Goal: Task Accomplishment & Management: Complete application form

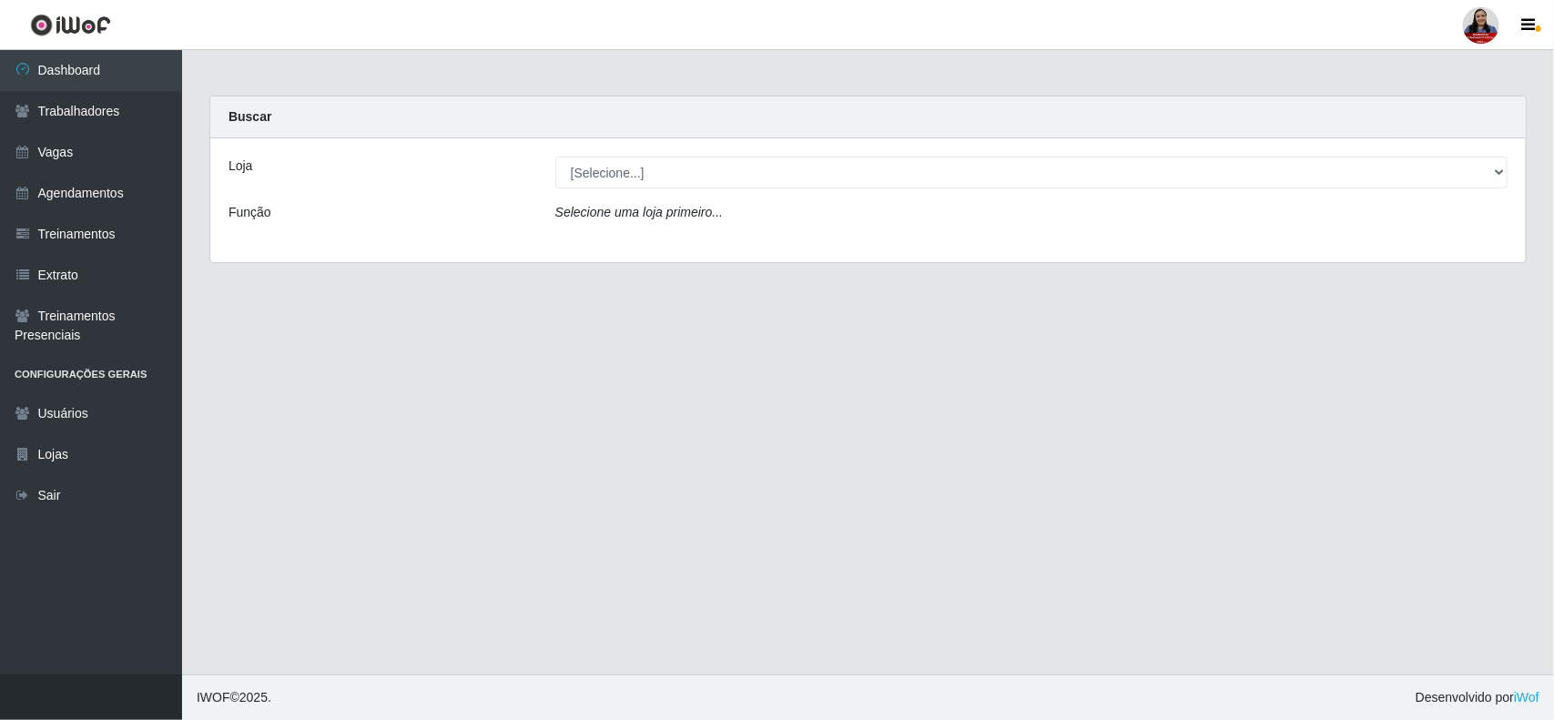
click at [670, 191] on div "Loja [Selecione...] Hiper Queiroz - [GEOGRAPHIC_DATA] Hiper Queiroz - Boa Vista…" at bounding box center [867, 200] width 1315 height 124
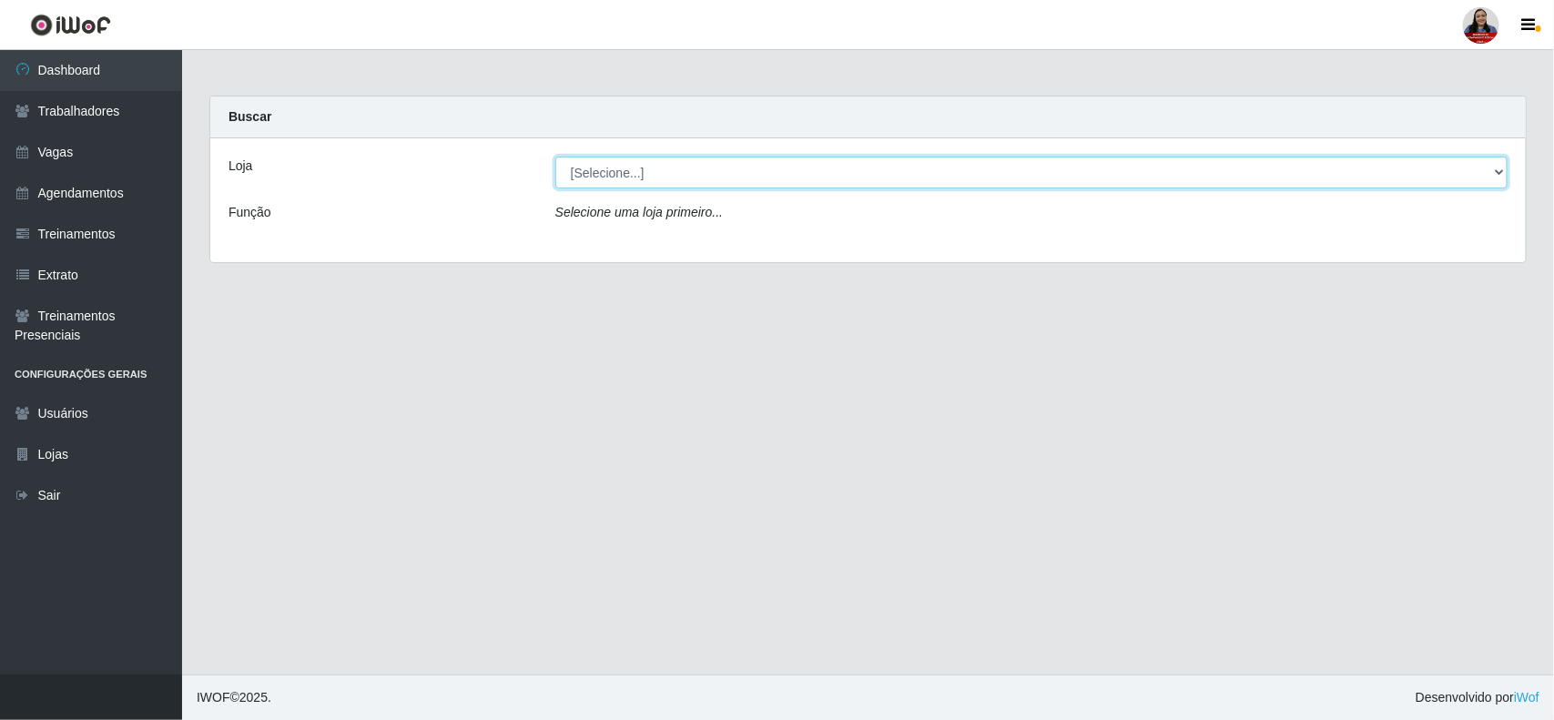
click at [684, 171] on select "[Selecione...] Hiper Queiroz - [GEOGRAPHIC_DATA] Hiper Queiroz - Boa Vista Hipe…" at bounding box center [1031, 173] width 952 height 32
select select "514"
click at [555, 157] on select "[Selecione...] Hiper Queiroz - [GEOGRAPHIC_DATA] Hiper Queiroz - Boa Vista Hipe…" at bounding box center [1031, 173] width 952 height 32
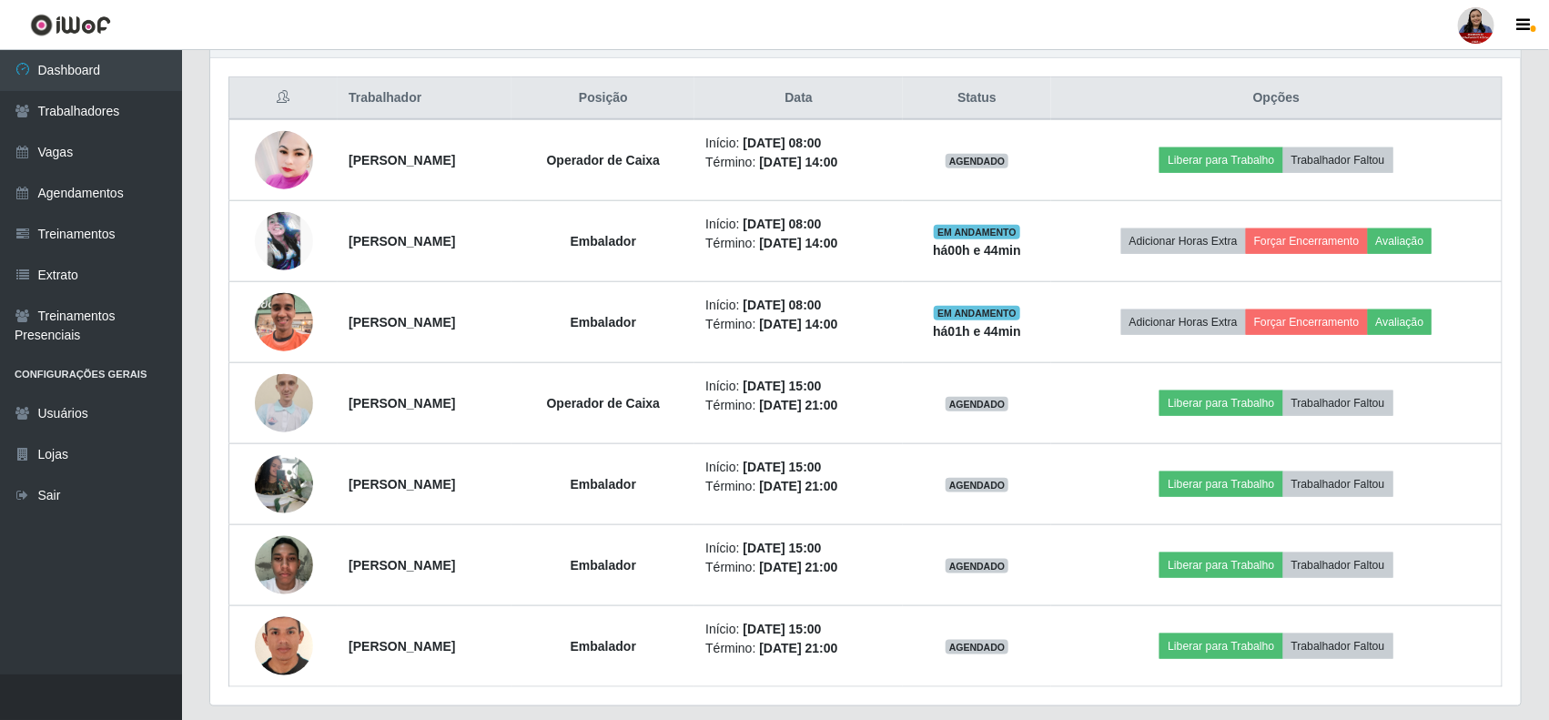
scroll to position [683, 0]
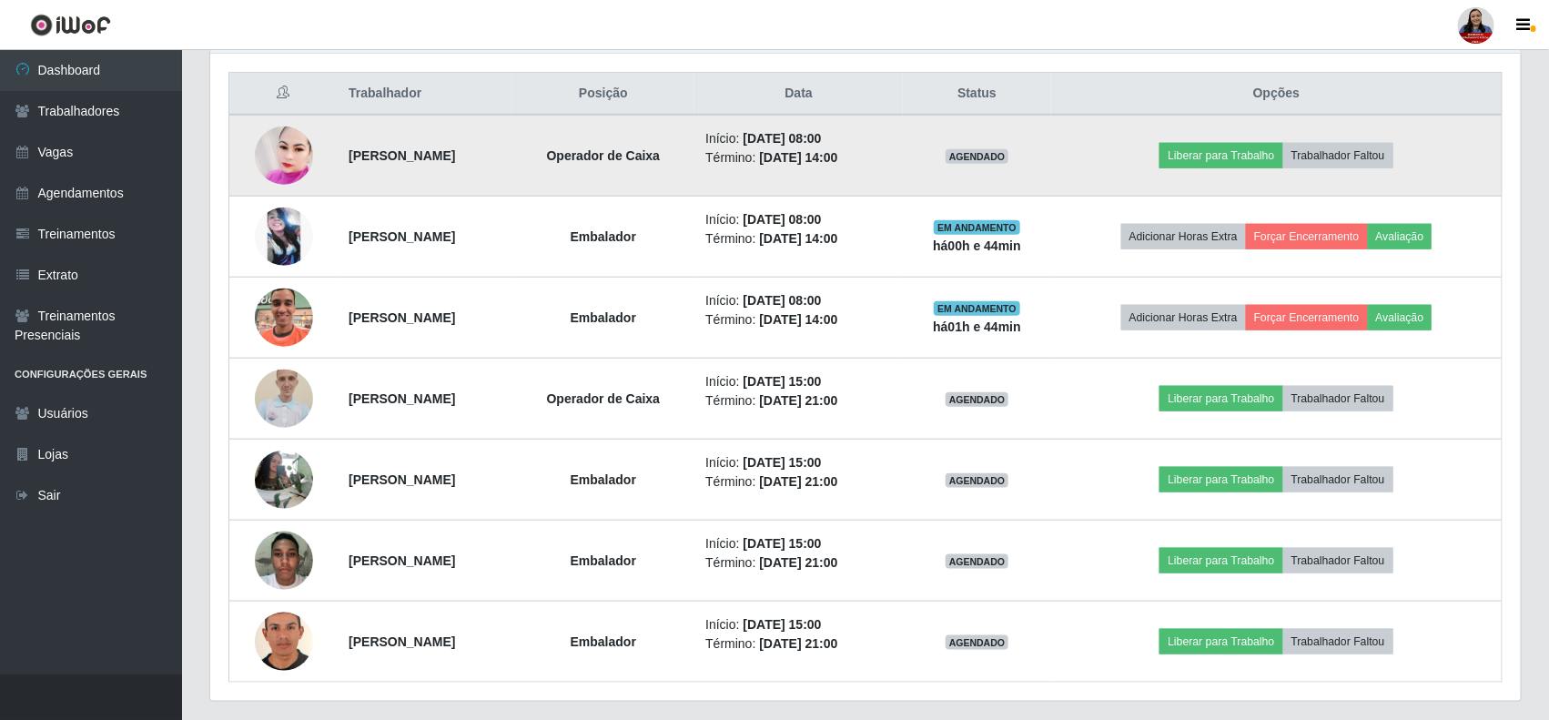
drag, startPoint x: 848, startPoint y: 137, endPoint x: 906, endPoint y: 144, distance: 57.7
click at [892, 144] on li "Início: [DATE] 08:00" at bounding box center [798, 138] width 187 height 19
click at [837, 164] on time "[DATE] 14:00" at bounding box center [798, 157] width 78 height 15
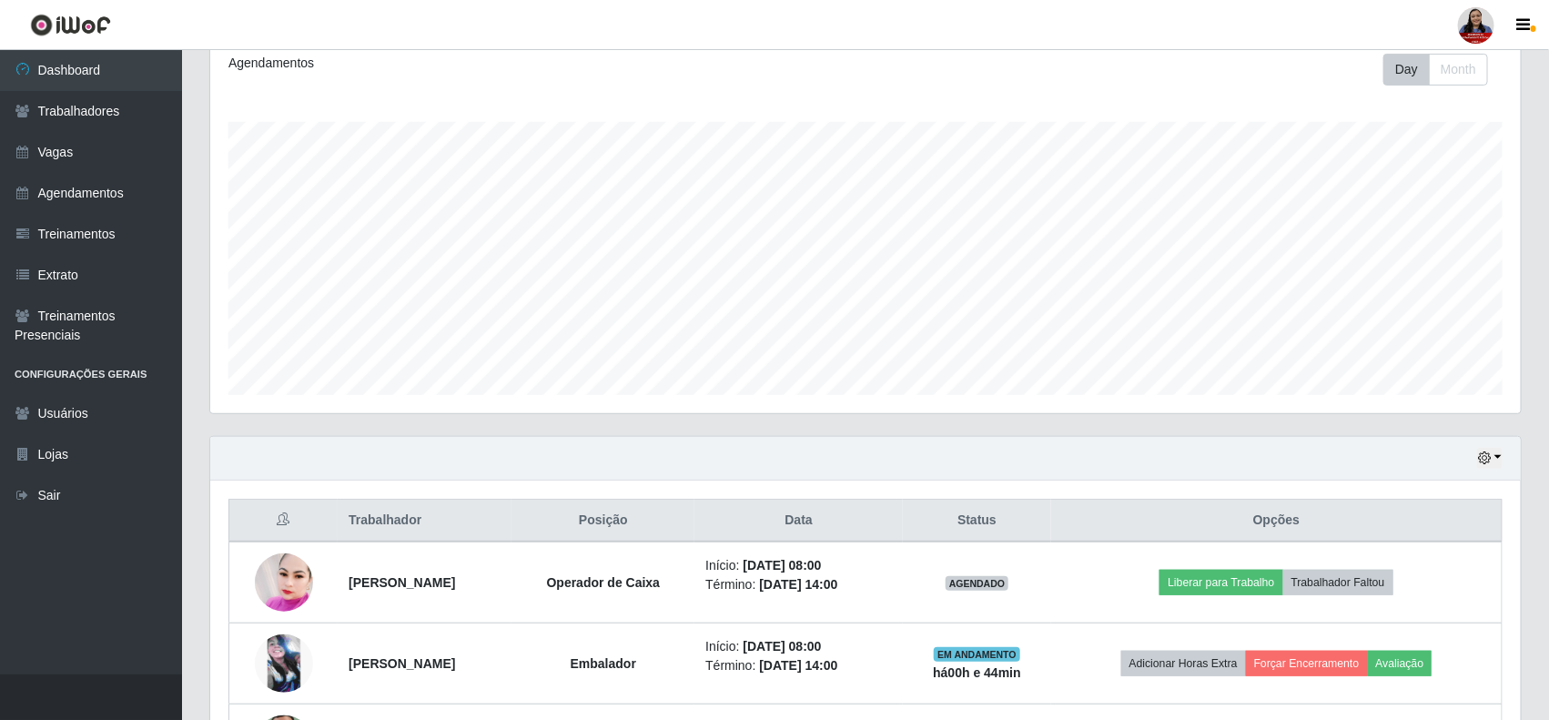
scroll to position [0, 0]
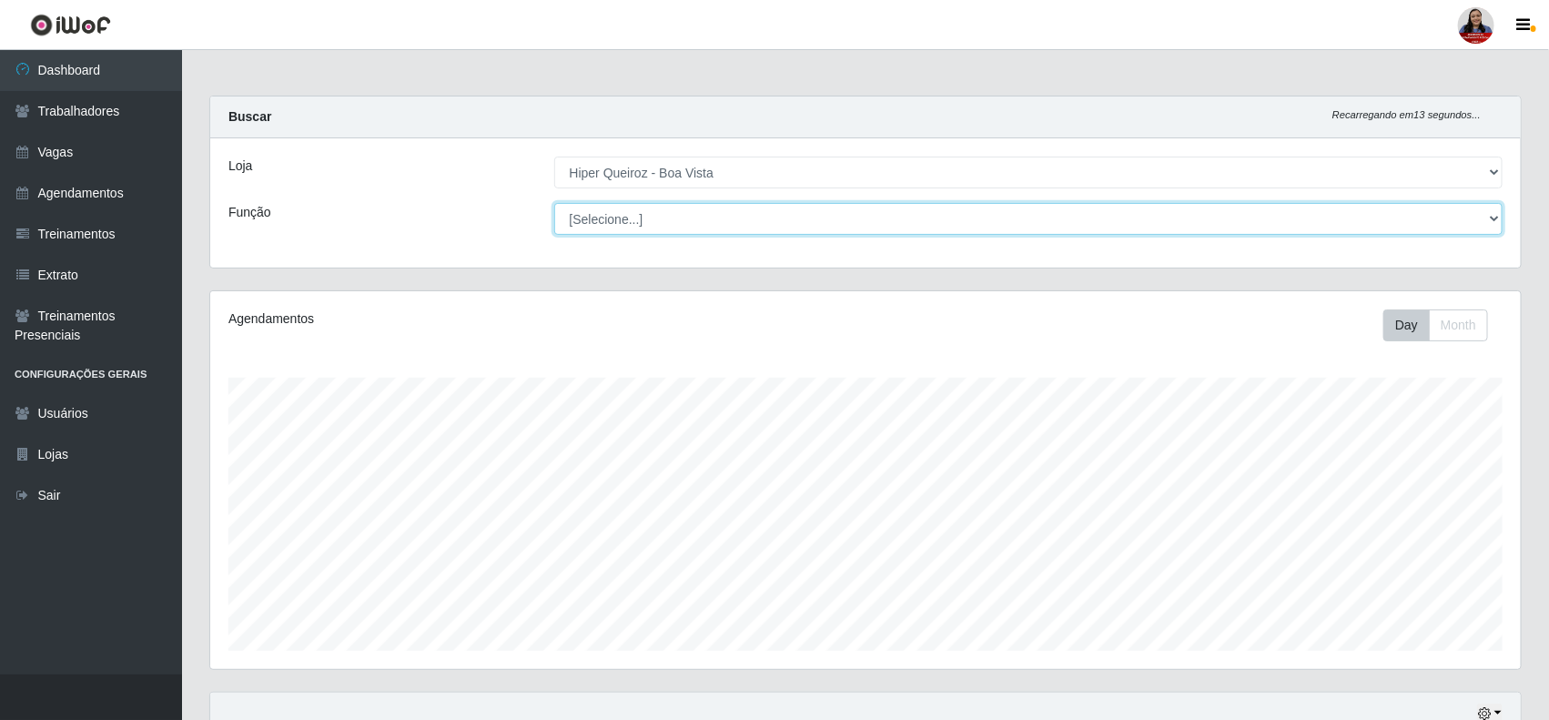
click at [910, 228] on select "[Selecione...] Embalador Embalador + Embalador ++ Operador de Caixa Operador de…" at bounding box center [1028, 219] width 949 height 32
click at [957, 223] on select "[Selecione...] Embalador Embalador + Embalador ++ Operador de Caixa Operador de…" at bounding box center [1028, 219] width 949 height 32
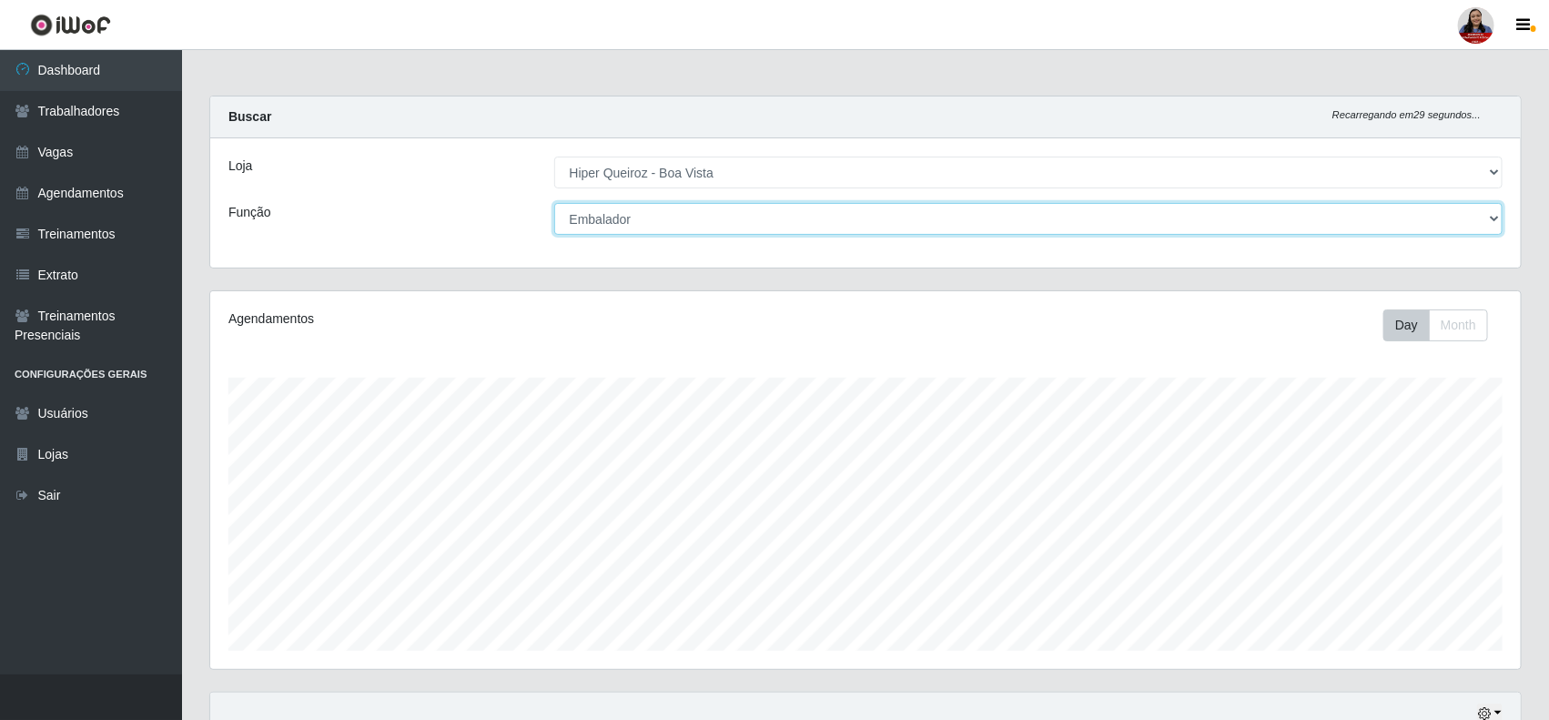
click at [554, 203] on select "[Selecione...] Embalador Embalador + Embalador ++ Operador de Caixa Operador de…" at bounding box center [1028, 219] width 949 height 32
click at [1494, 212] on select "[Selecione...] Embalador Embalador + Embalador ++ Operador de Caixa Operador de…" at bounding box center [1028, 219] width 949 height 32
select select "22"
click at [554, 203] on select "[Selecione...] Embalador Embalador + Embalador ++ Operador de Caixa Operador de…" at bounding box center [1028, 219] width 949 height 32
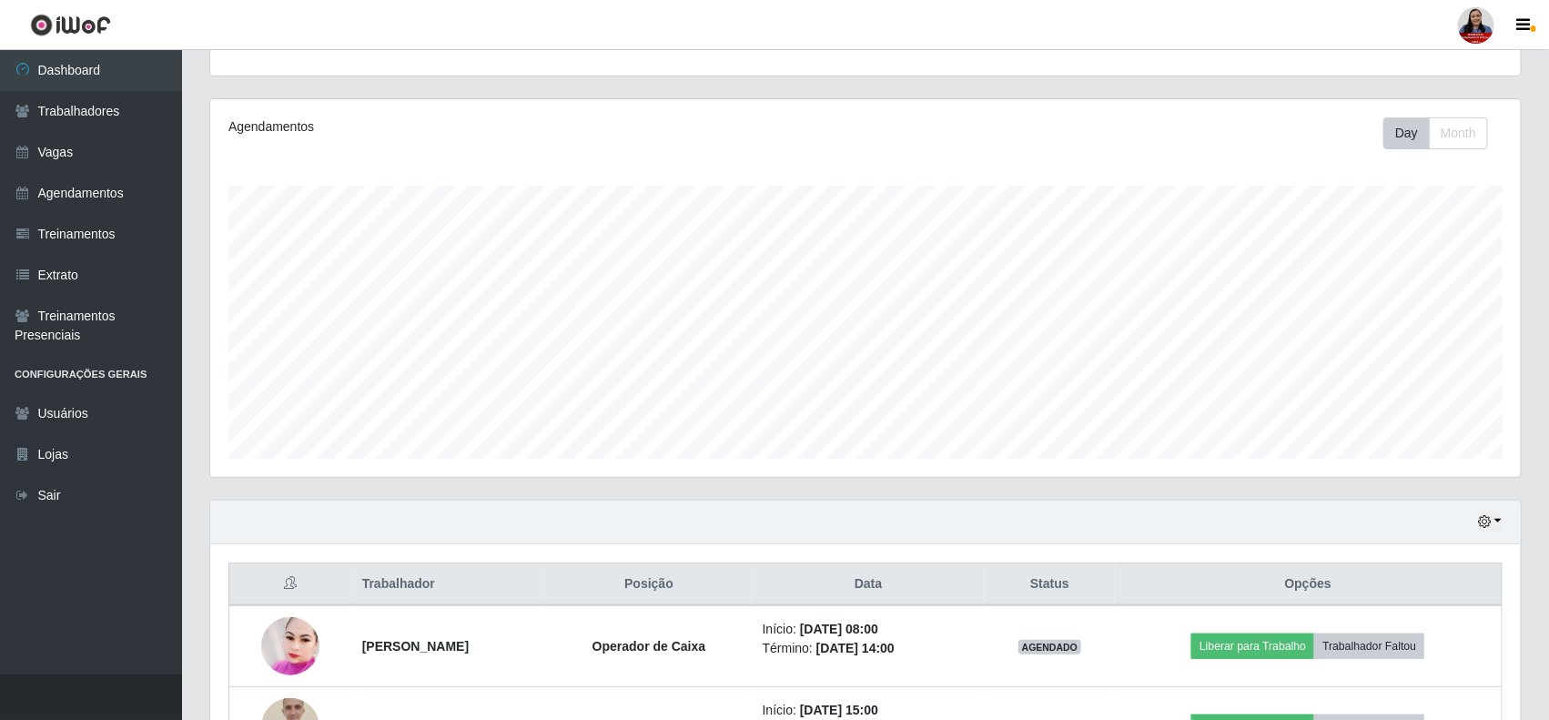
scroll to position [228, 0]
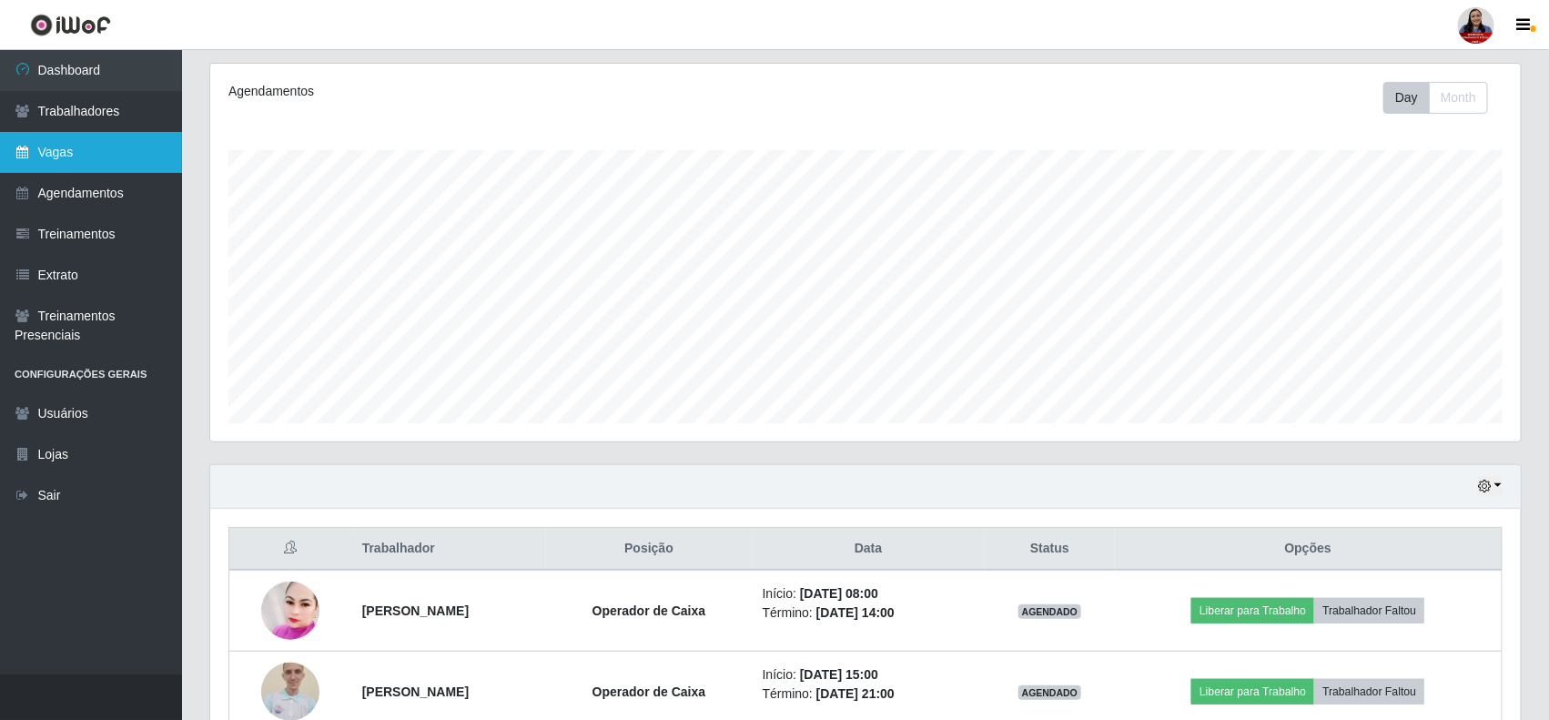
click at [66, 157] on link "Vagas" at bounding box center [91, 152] width 182 height 41
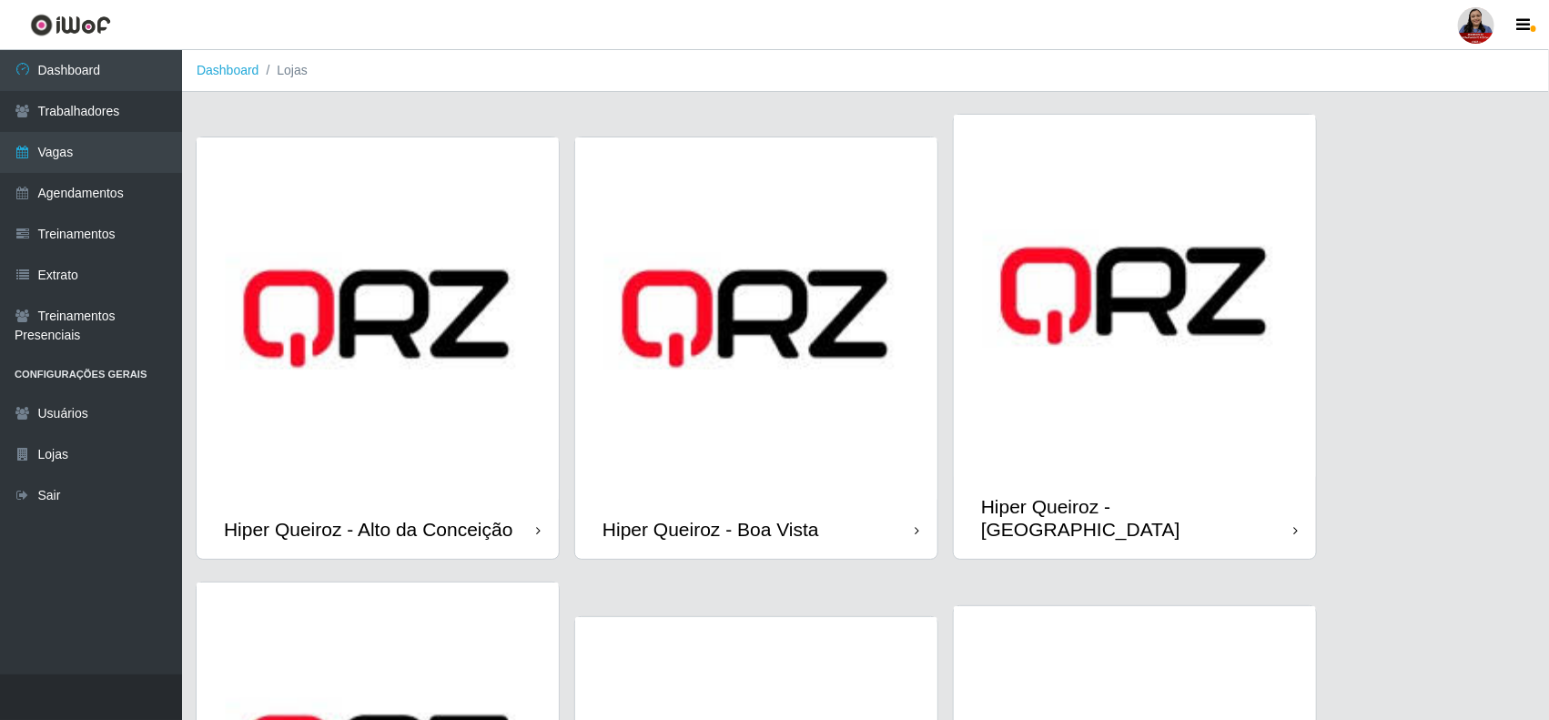
click at [414, 447] on img at bounding box center [378, 318] width 362 height 362
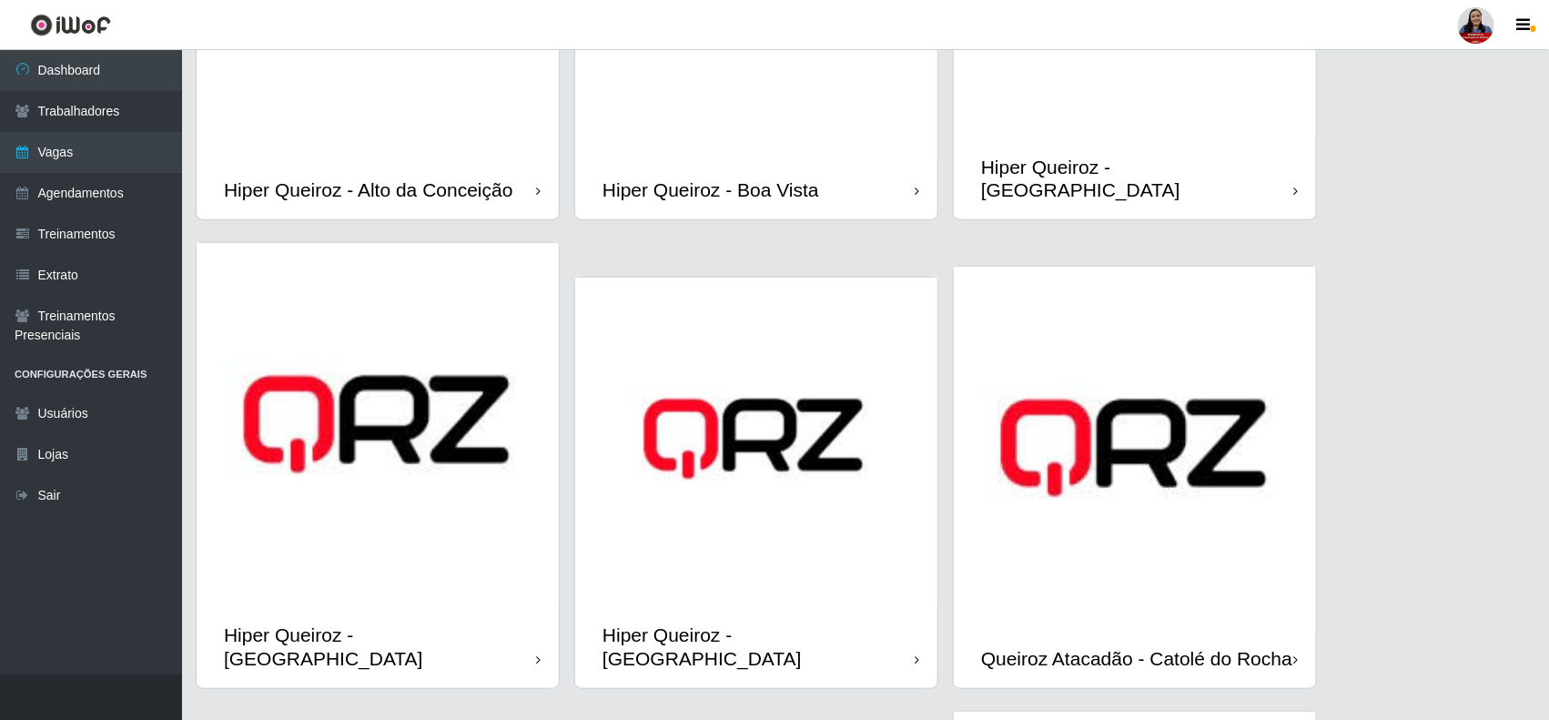
scroll to position [341, 0]
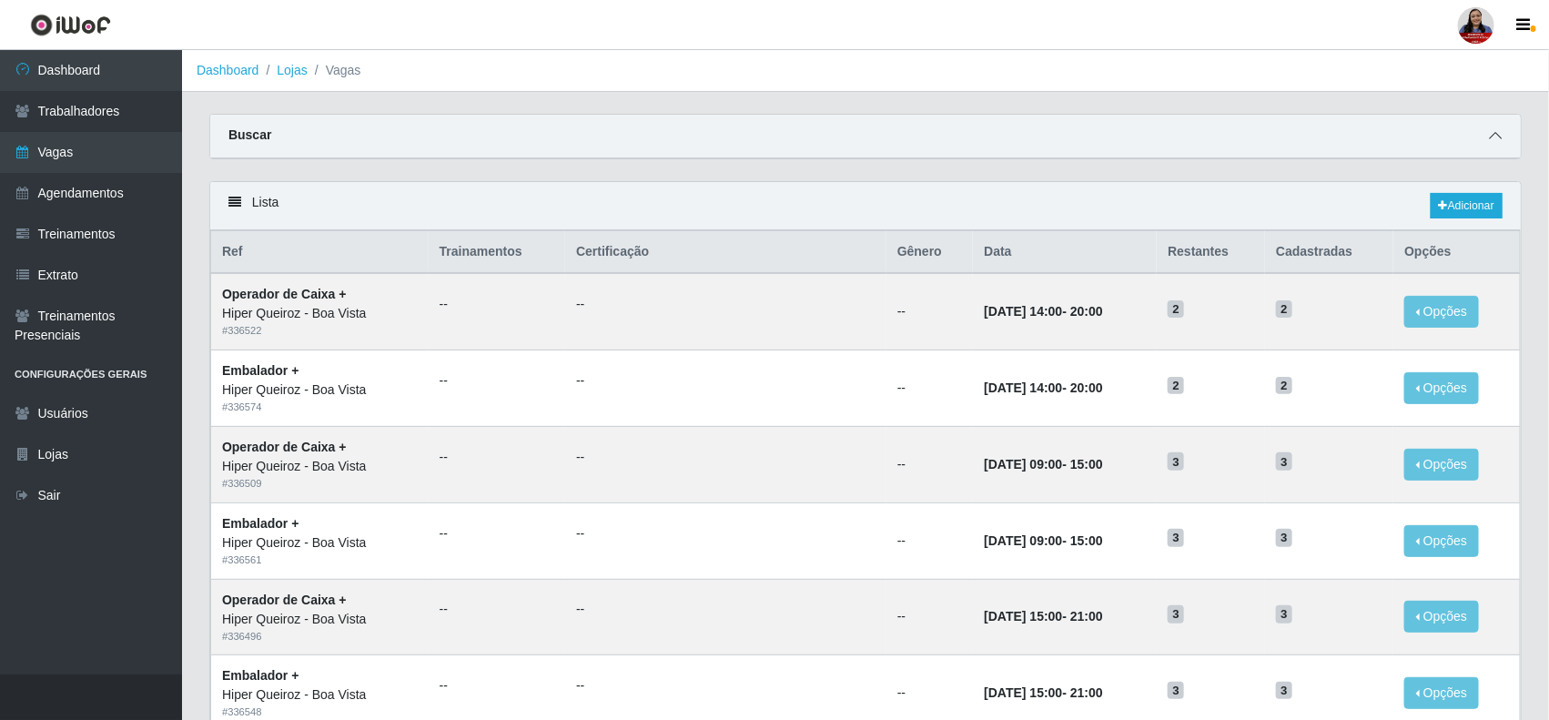
click at [1499, 133] on icon at bounding box center [1495, 135] width 13 height 13
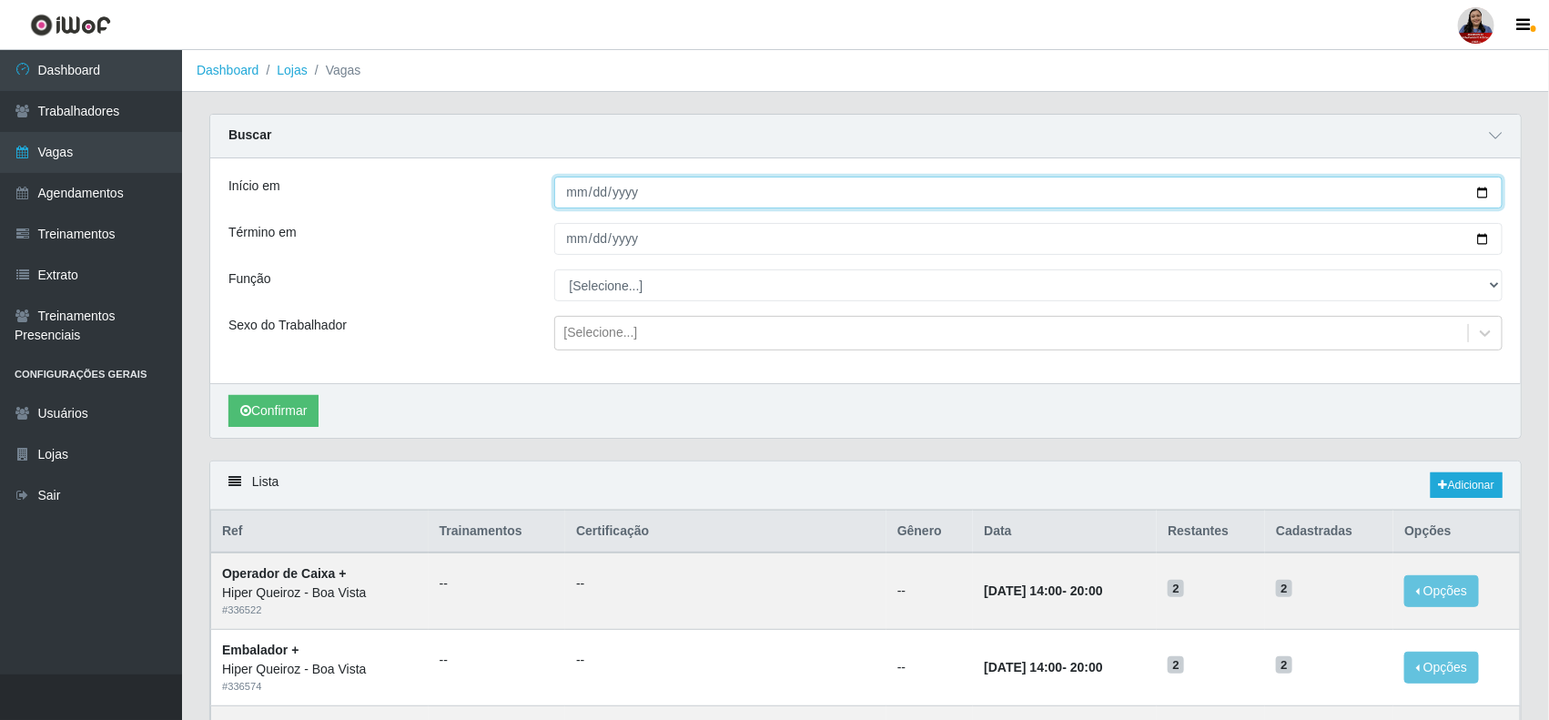
click at [1486, 189] on input "Início em" at bounding box center [1028, 193] width 949 height 32
type input "[DATE]"
click at [1480, 235] on input "Término em" at bounding box center [1028, 239] width 949 height 32
type input "[DATE]"
click at [298, 410] on button "Confirmar" at bounding box center [273, 411] width 90 height 32
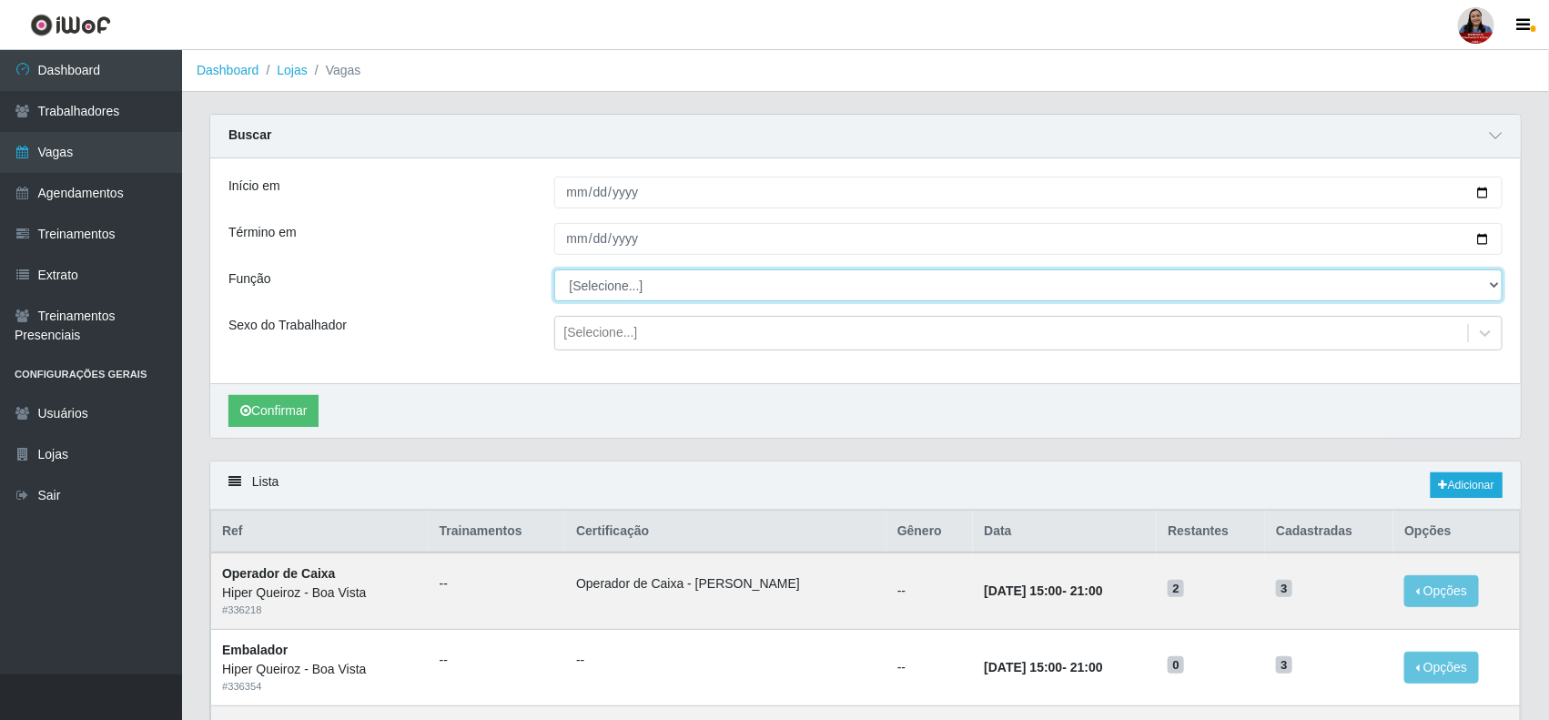
click at [816, 279] on select "[Selecione...] Embalador Embalador + Embalador ++ Operador de Caixa Operador de…" at bounding box center [1028, 285] width 949 height 32
click at [554, 270] on select "[Selecione...] Embalador Embalador + Embalador ++ Operador de Caixa Operador de…" at bounding box center [1028, 285] width 949 height 32
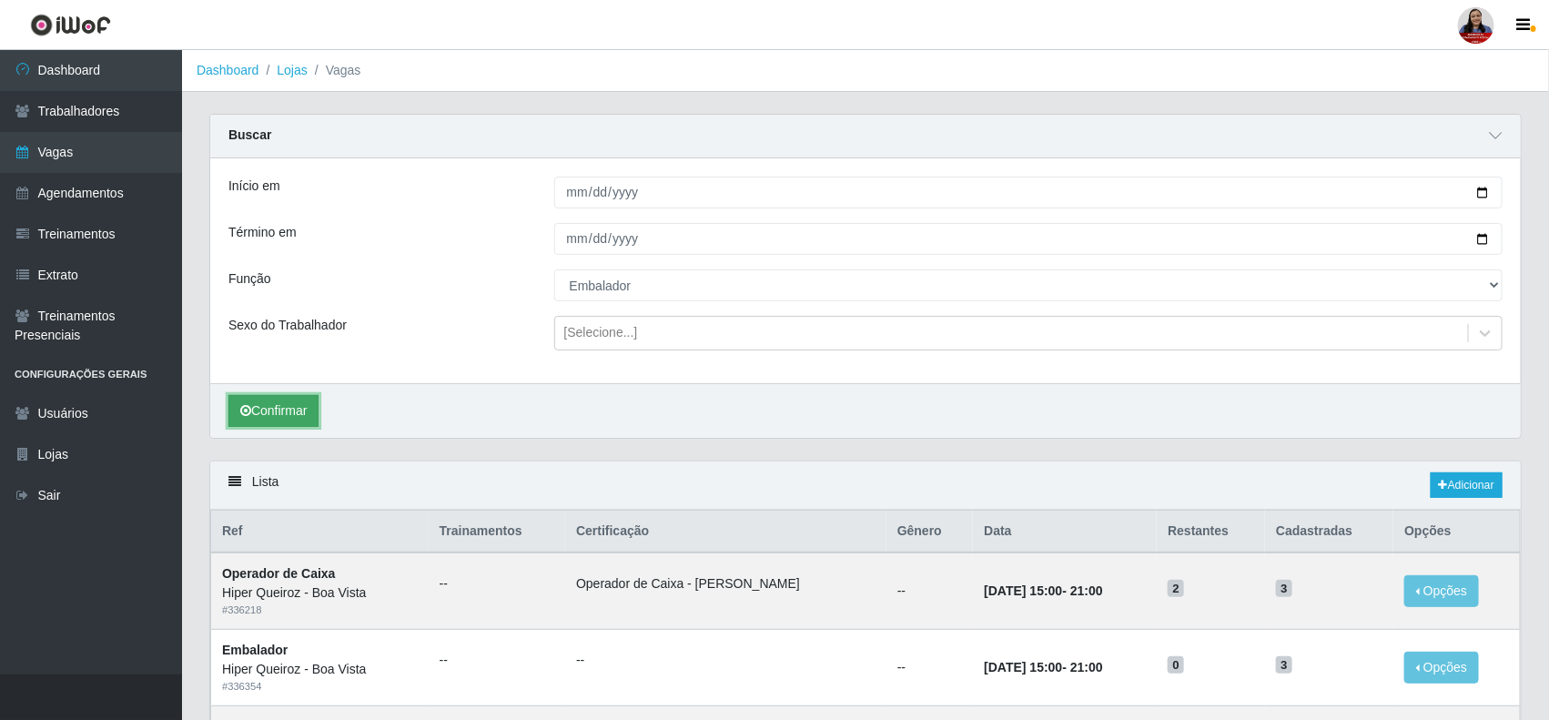
click at [271, 397] on button "Confirmar" at bounding box center [273, 411] width 90 height 32
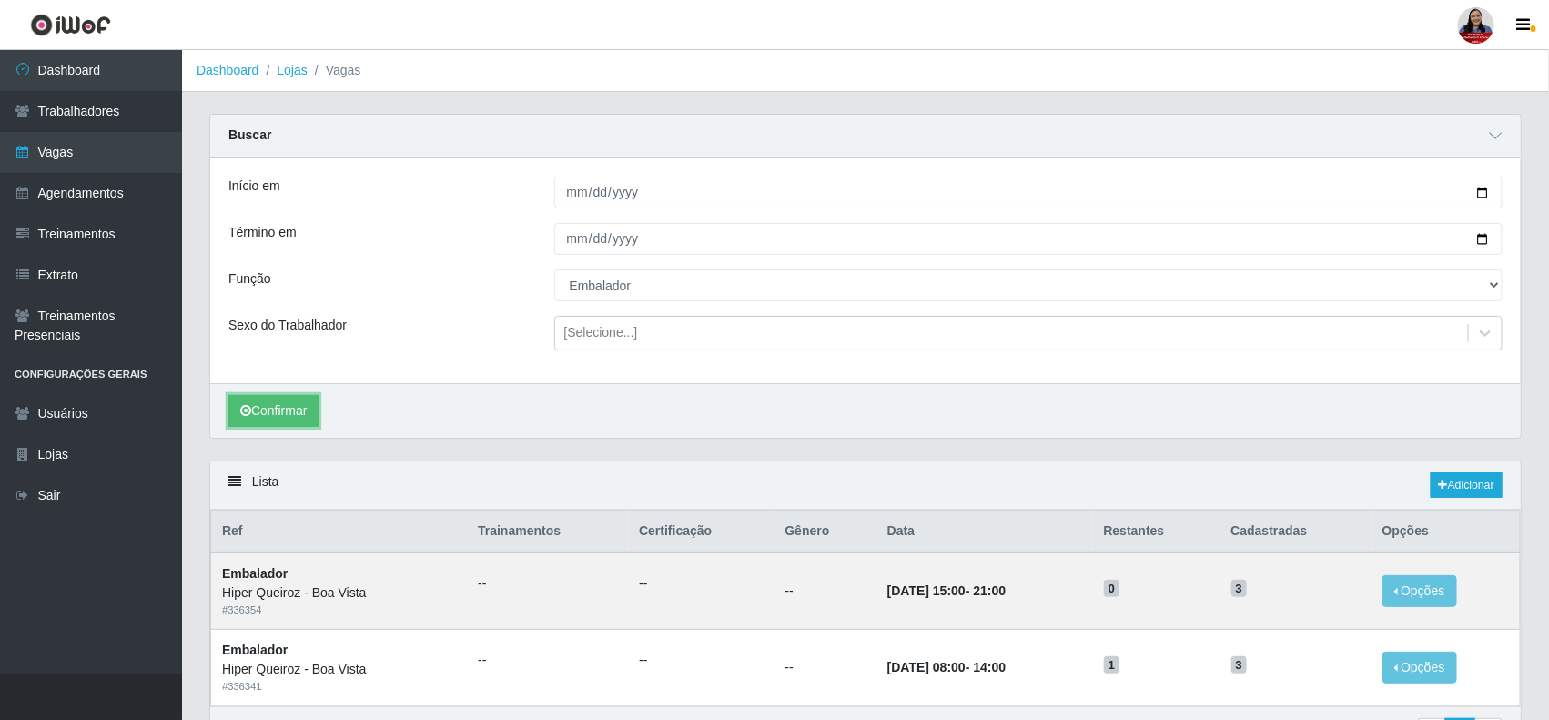
scroll to position [114, 0]
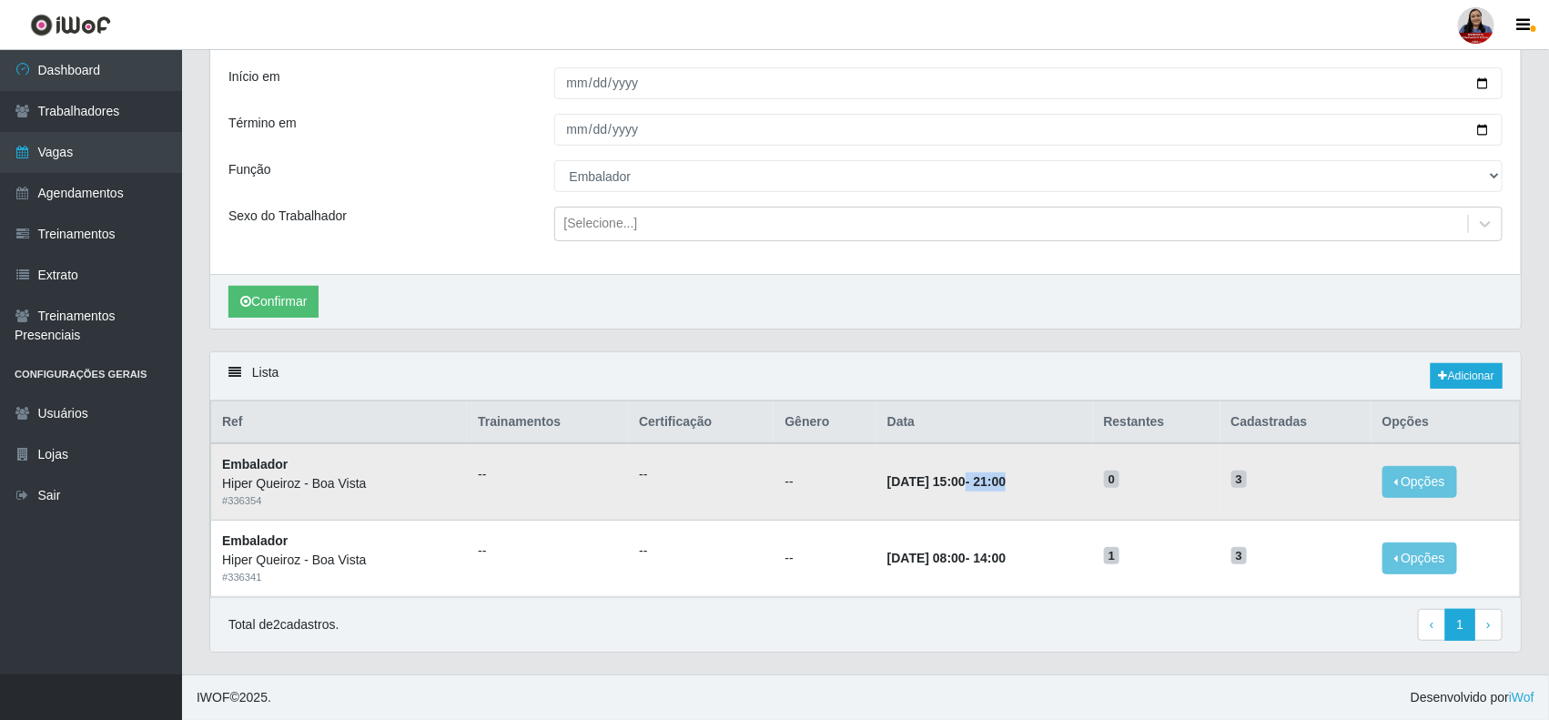
drag, startPoint x: 939, startPoint y: 479, endPoint x: 1017, endPoint y: 485, distance: 77.6
click at [1017, 485] on td "[DATE] 15:00 - 21:00" at bounding box center [985, 481] width 217 height 76
drag, startPoint x: 1248, startPoint y: 473, endPoint x: 1261, endPoint y: 473, distance: 12.7
click at [1248, 473] on span "3" at bounding box center [1240, 480] width 16 height 18
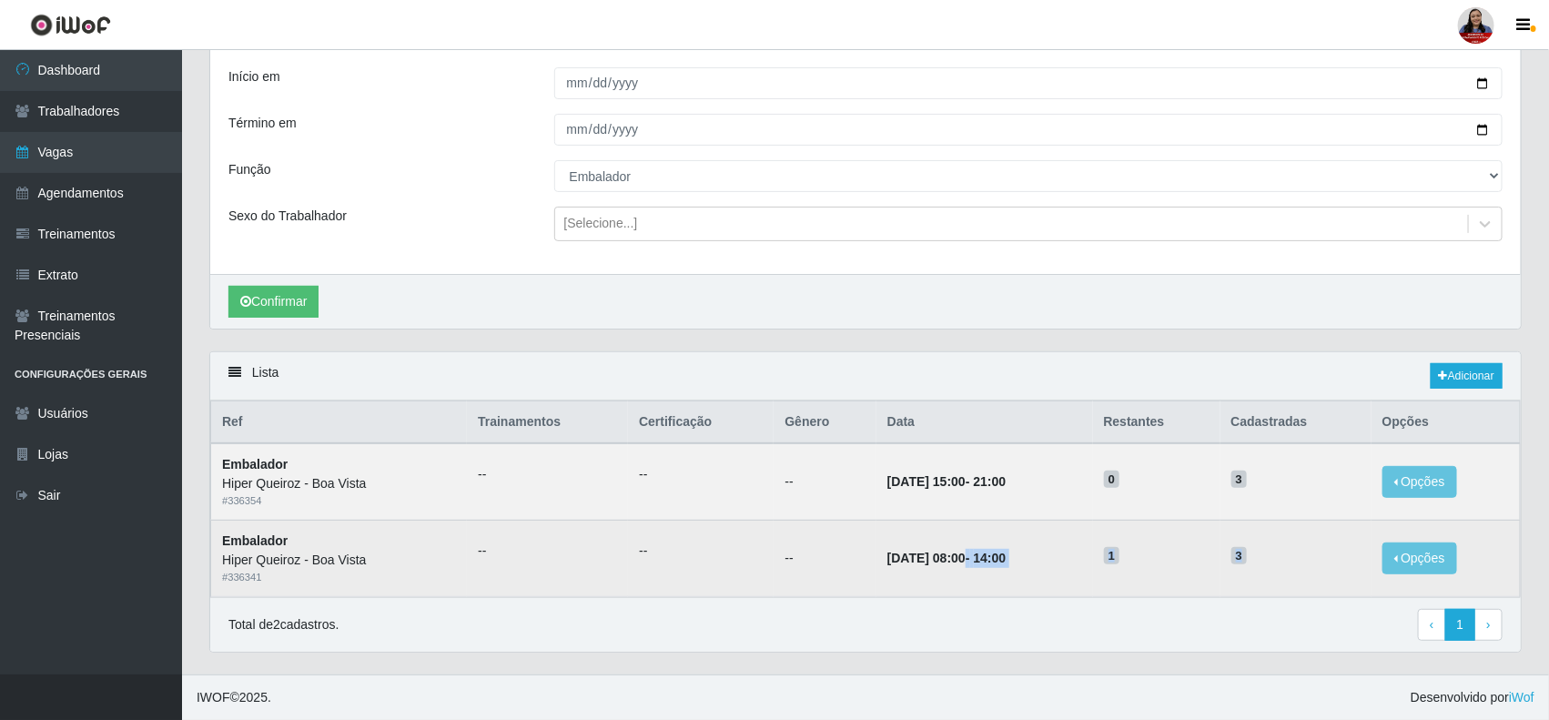
drag, startPoint x: 938, startPoint y: 555, endPoint x: 1271, endPoint y: 552, distance: 332.3
click at [1271, 552] on tr "Embalador Hiper Queiroz - Boa Vista # 336341 -- -- -- [DATE] 08:00 - 14:00 1 3 …" at bounding box center [866, 559] width 1310 height 76
click at [1273, 552] on h5 "3" at bounding box center [1296, 554] width 129 height 19
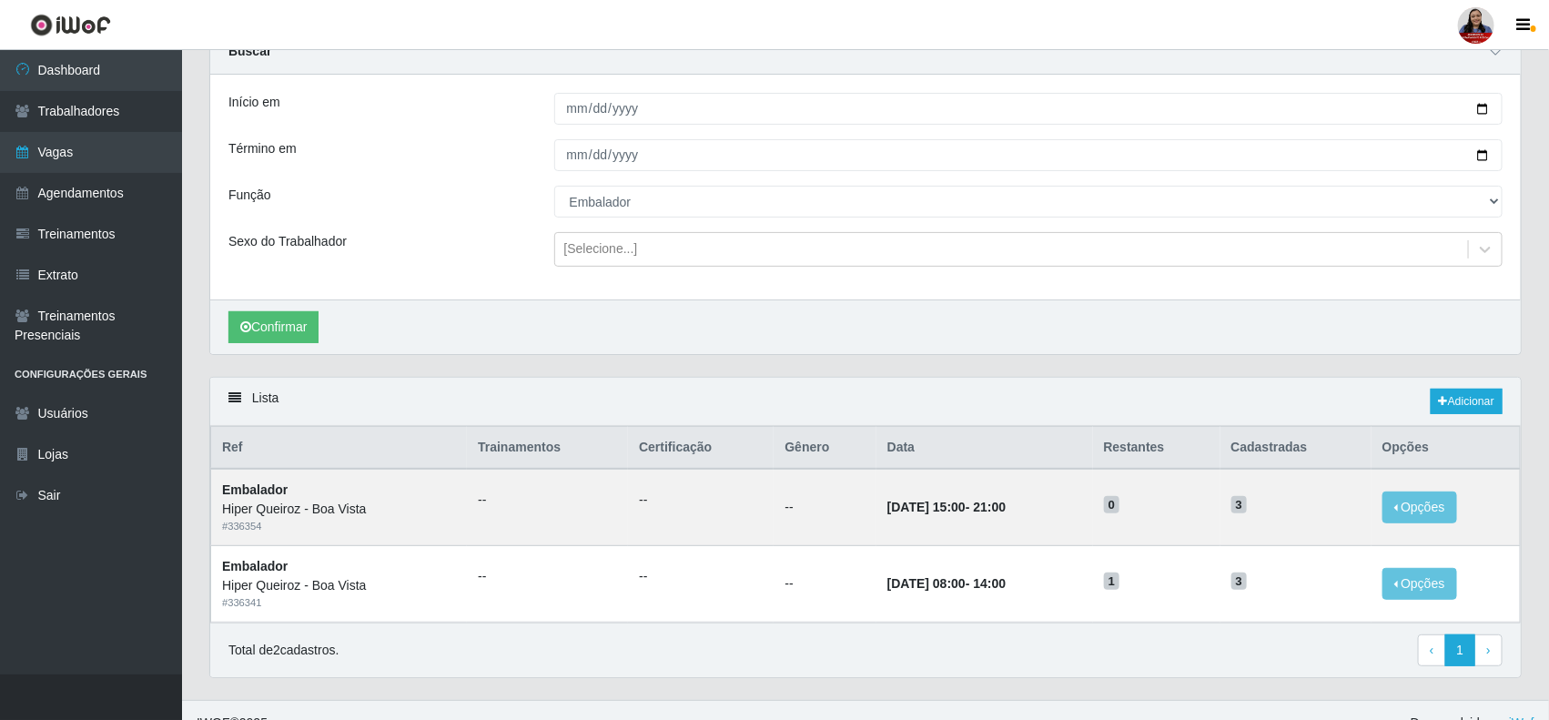
scroll to position [0, 0]
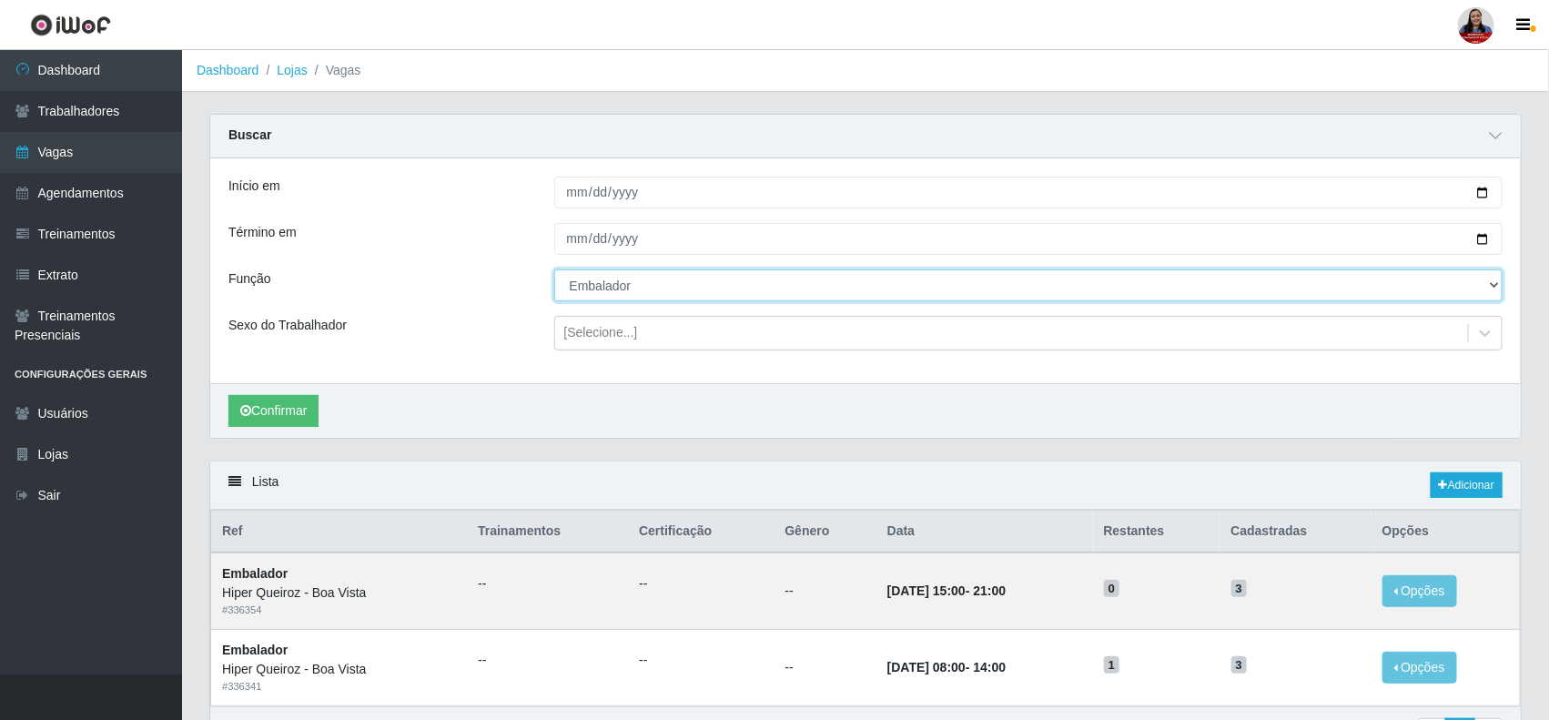
click at [738, 288] on select "[Selecione...] Embalador Embalador + Embalador ++ Operador de Caixa Operador de…" at bounding box center [1028, 285] width 949 height 32
click at [554, 270] on select "[Selecione...] Embalador Embalador + Embalador ++ Operador de Caixa Operador de…" at bounding box center [1028, 285] width 949 height 32
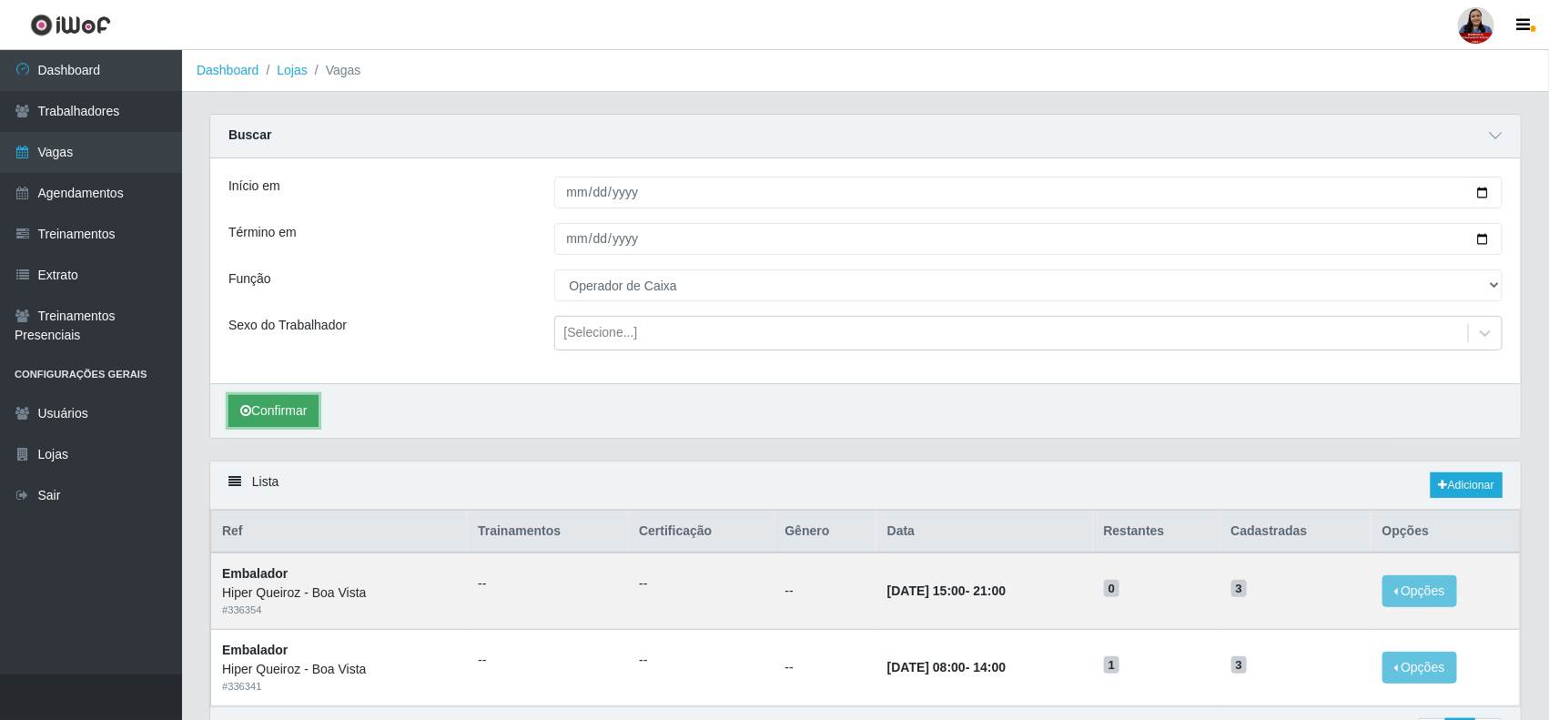
click at [314, 411] on button "Confirmar" at bounding box center [273, 411] width 90 height 32
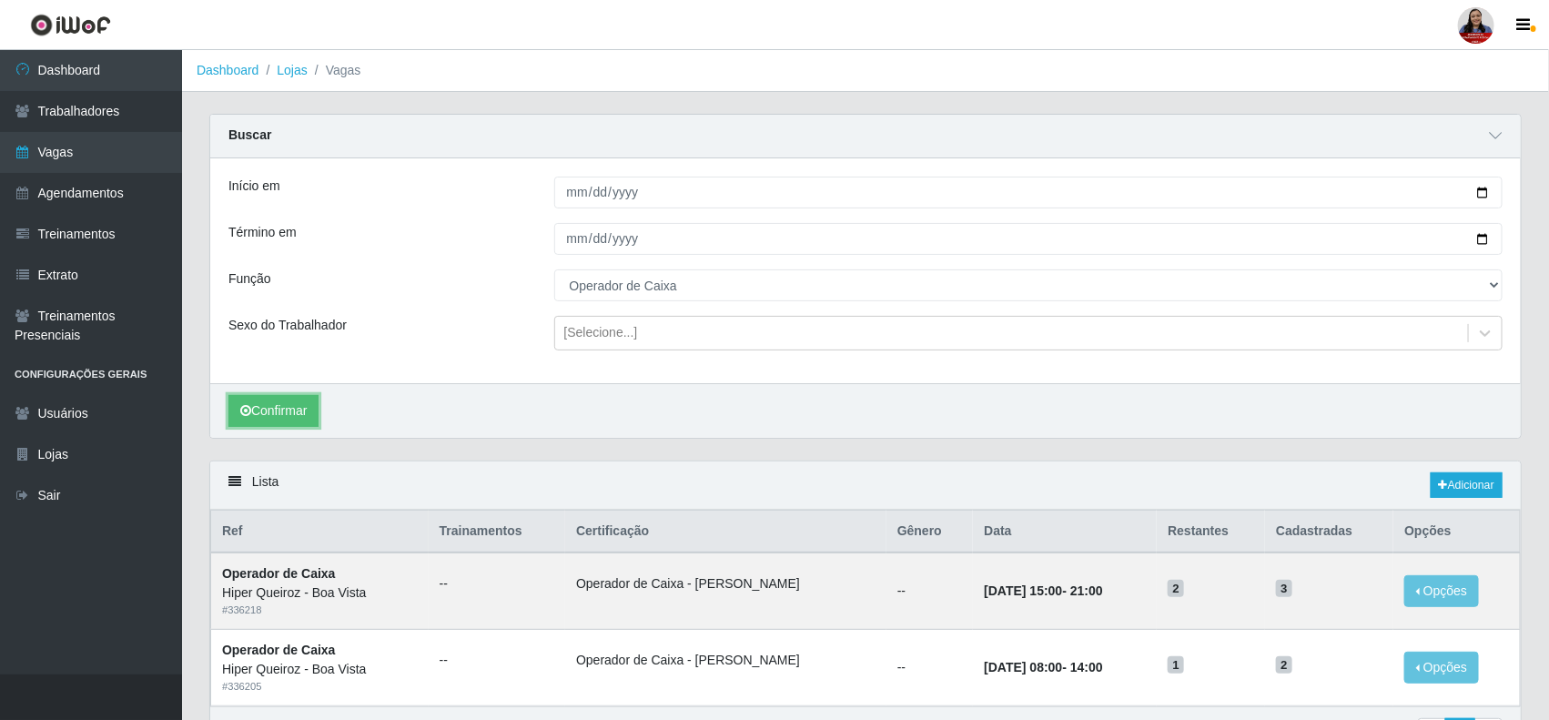
scroll to position [114, 0]
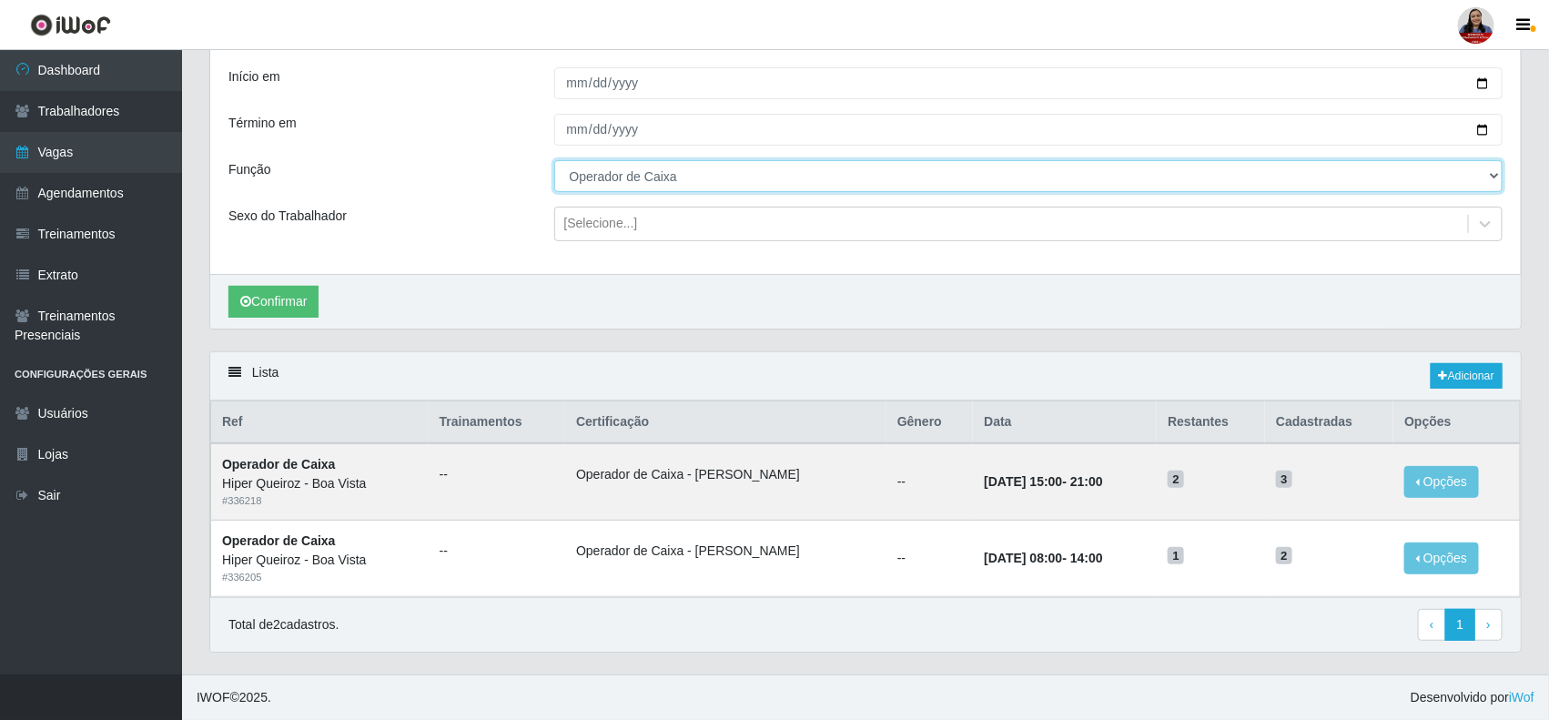
drag, startPoint x: 913, startPoint y: 164, endPoint x: 917, endPoint y: 174, distance: 10.7
click at [917, 174] on select "[Selecione...] Embalador Embalador + Embalador ++ Operador de Caixa Operador de…" at bounding box center [1028, 176] width 949 height 32
select select "1"
click at [554, 160] on select "[Selecione...] Embalador Embalador + Embalador ++ Operador de Caixa Operador de…" at bounding box center [1028, 176] width 949 height 32
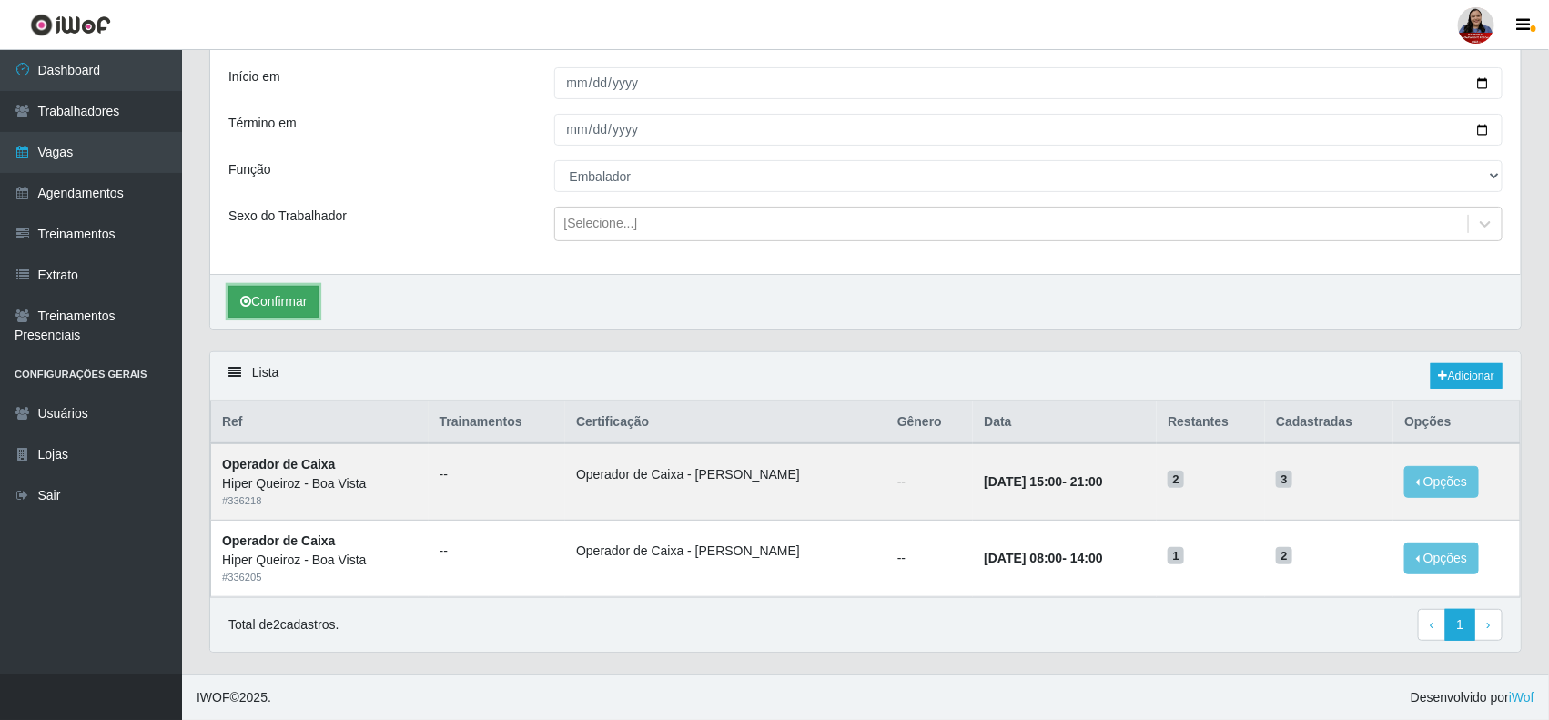
click at [297, 289] on button "Confirmar" at bounding box center [273, 302] width 90 height 32
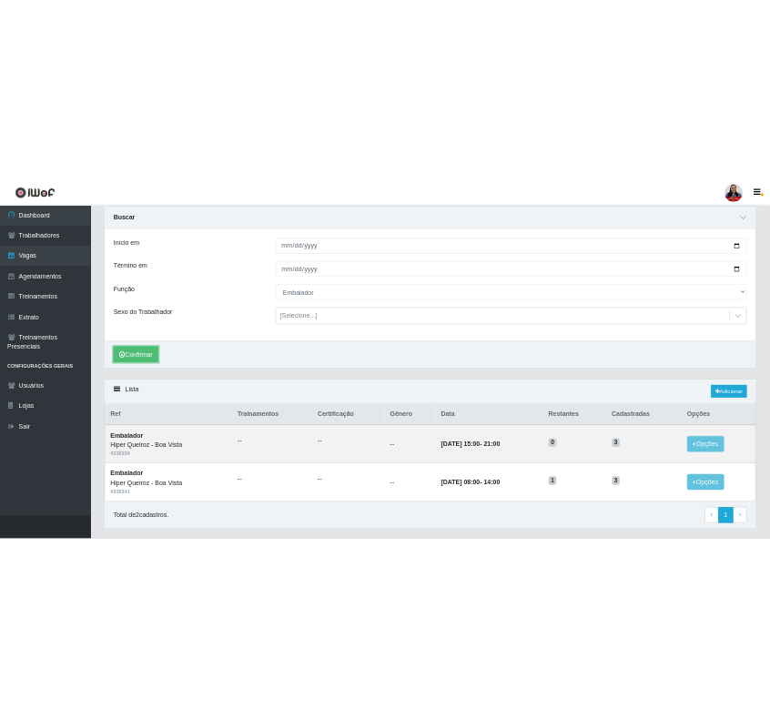
scroll to position [114, 0]
